Goal: Transaction & Acquisition: Purchase product/service

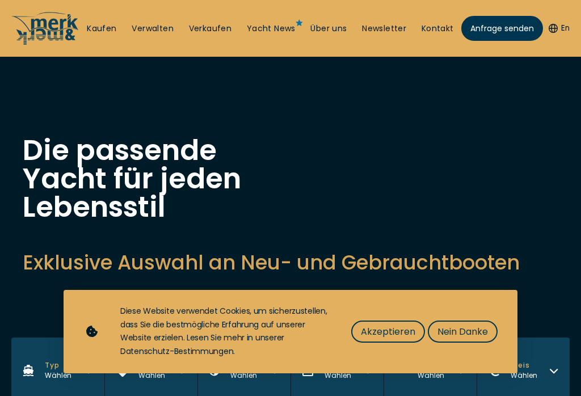
click at [472, 332] on span "Nein Danke" at bounding box center [462, 331] width 50 height 14
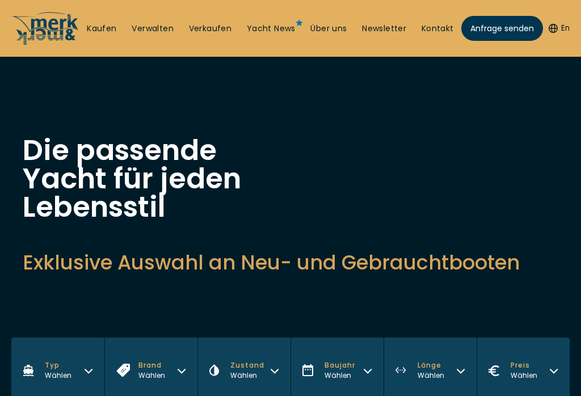
click at [99, 32] on link "Kaufen" at bounding box center [101, 28] width 29 height 11
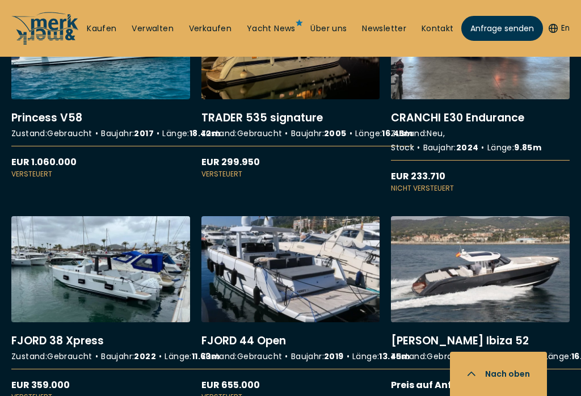
scroll to position [2491, 0]
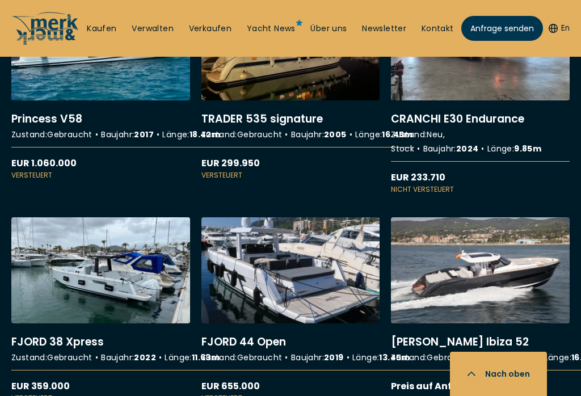
click at [293, 150] on link "More details about TRADER 535 signature" at bounding box center [290, 87] width 179 height 186
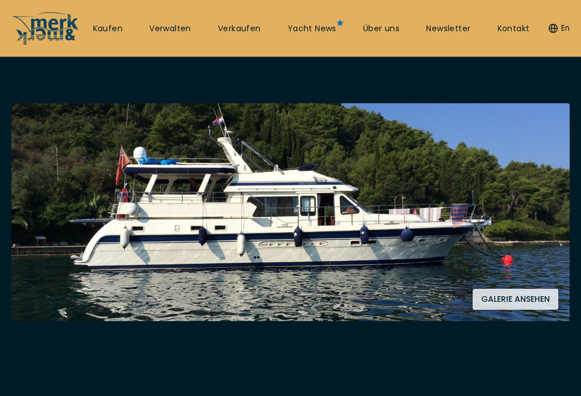
scroll to position [167, 0]
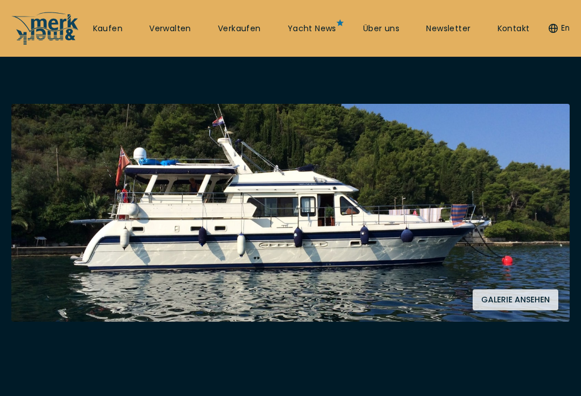
click at [517, 304] on button "Galerie ansehen" at bounding box center [515, 299] width 86 height 21
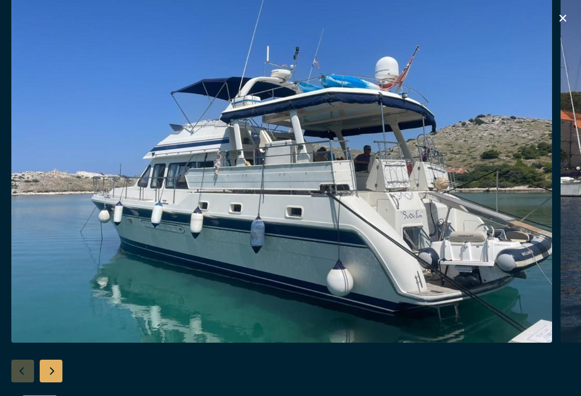
click at [54, 382] on div "Next slide" at bounding box center [51, 371] width 23 height 23
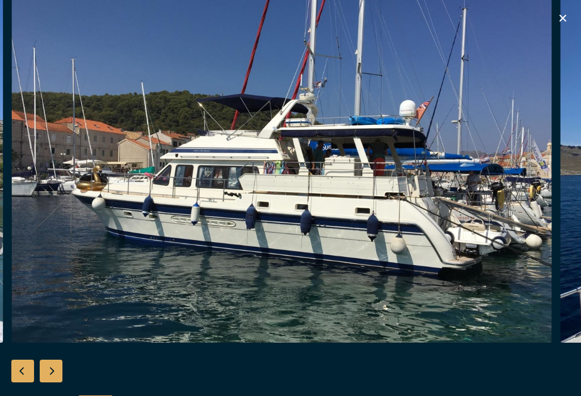
click at [56, 380] on div "Next slide" at bounding box center [51, 371] width 23 height 23
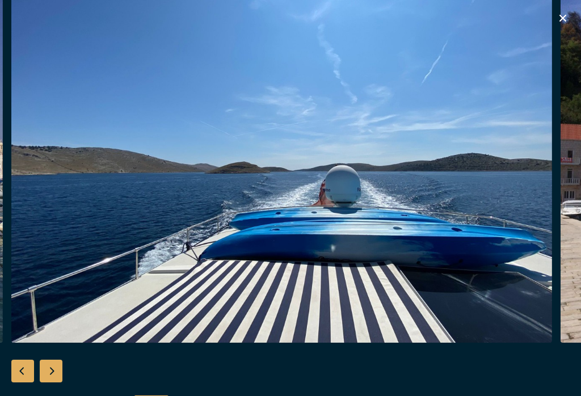
click at [56, 382] on div "Next slide" at bounding box center [51, 371] width 23 height 23
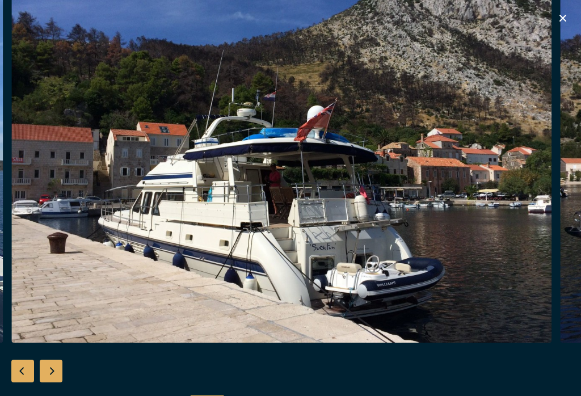
click at [55, 382] on div "Next slide" at bounding box center [51, 371] width 23 height 23
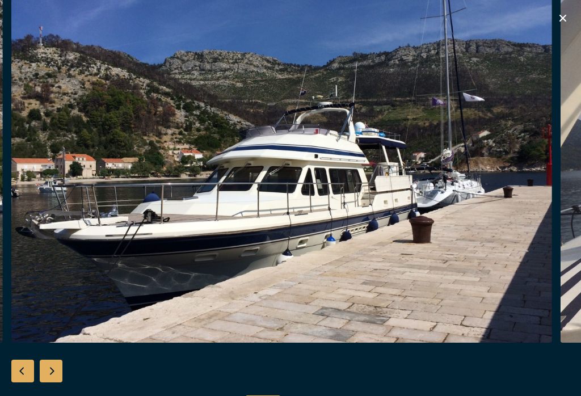
click at [54, 382] on div "Next slide" at bounding box center [51, 371] width 23 height 23
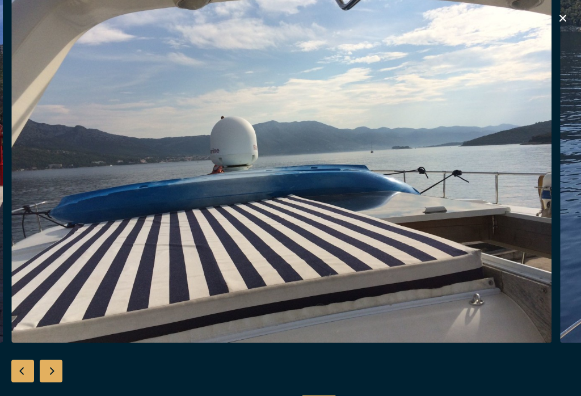
click at [57, 382] on div "Next slide" at bounding box center [51, 371] width 23 height 23
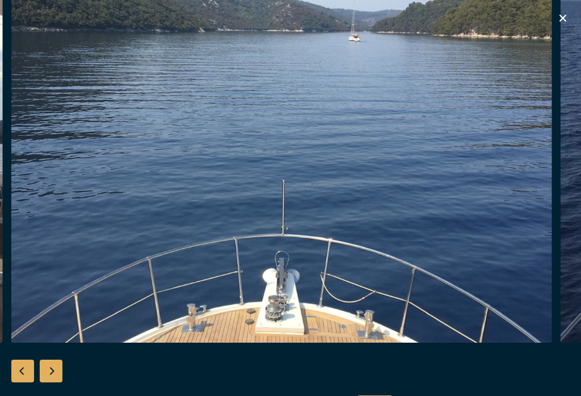
click at [53, 382] on div "Next slide" at bounding box center [51, 371] width 23 height 23
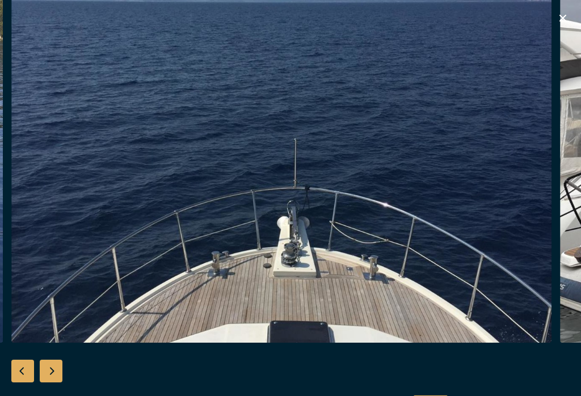
click at [51, 381] on div "Next slide" at bounding box center [51, 371] width 23 height 23
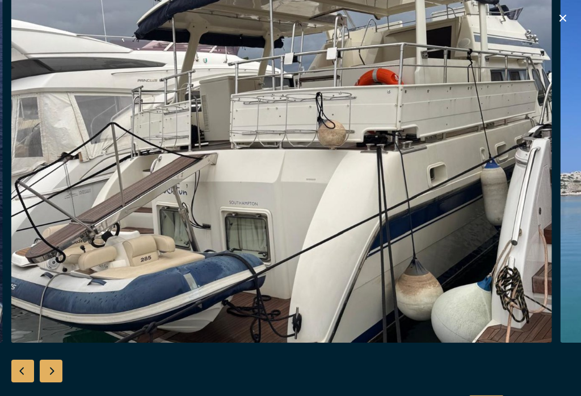
click at [53, 379] on div "Next slide" at bounding box center [51, 371] width 23 height 23
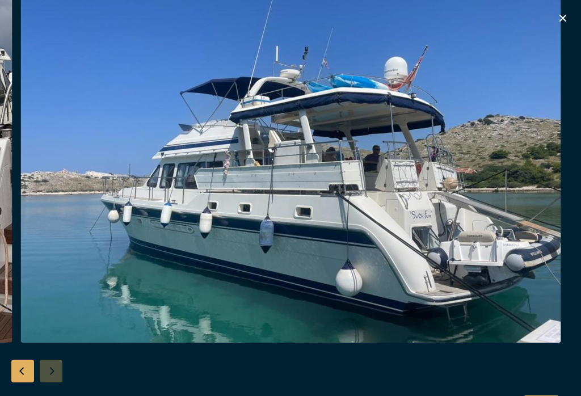
click at [567, 20] on icon "button" at bounding box center [563, 18] width 14 height 14
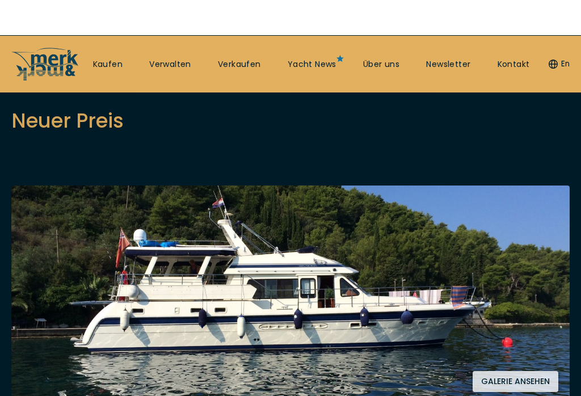
scroll to position [0, 0]
